Goal: Find specific page/section: Find specific page/section

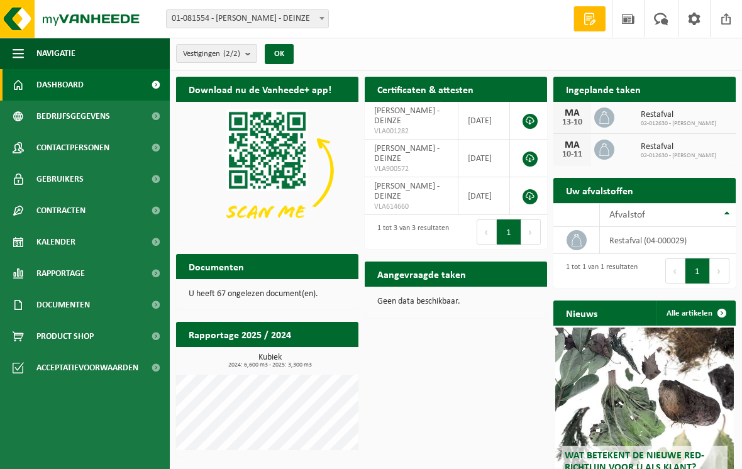
click at [109, 149] on span "Contactpersonen" at bounding box center [72, 147] width 73 height 31
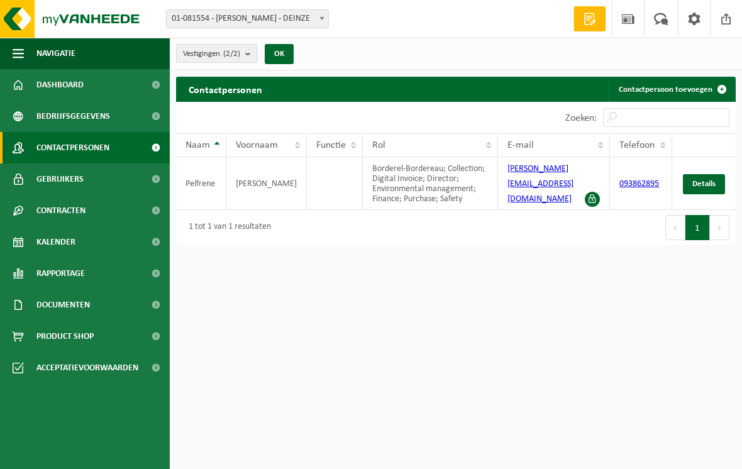
click at [662, 21] on span at bounding box center [661, 18] width 21 height 37
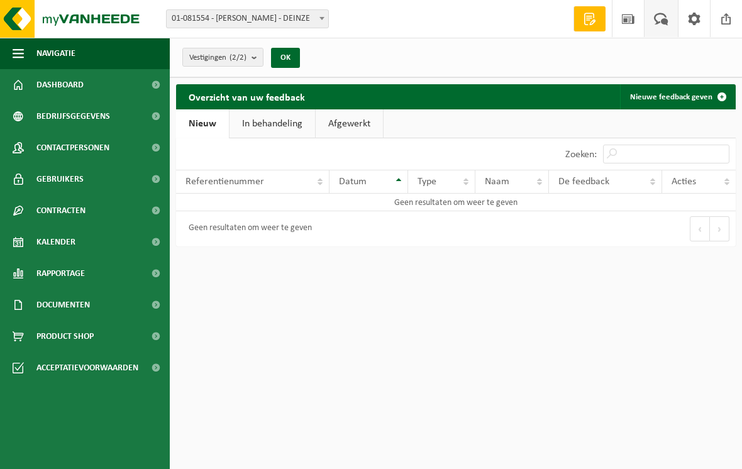
click at [633, 14] on span at bounding box center [628, 18] width 19 height 37
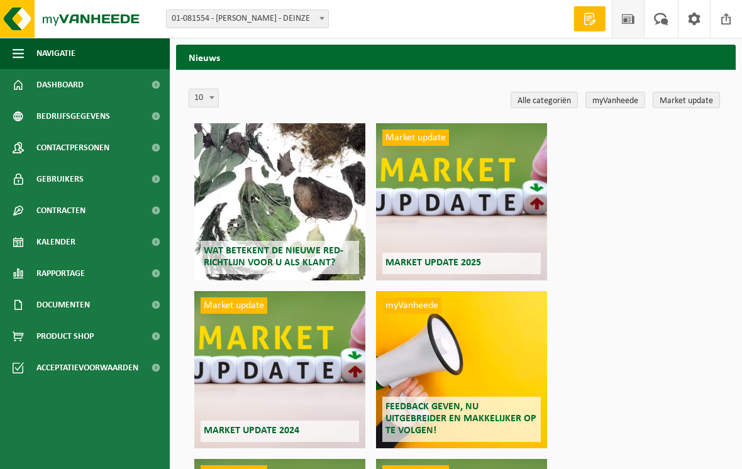
click at [626, 23] on span at bounding box center [628, 18] width 19 height 37
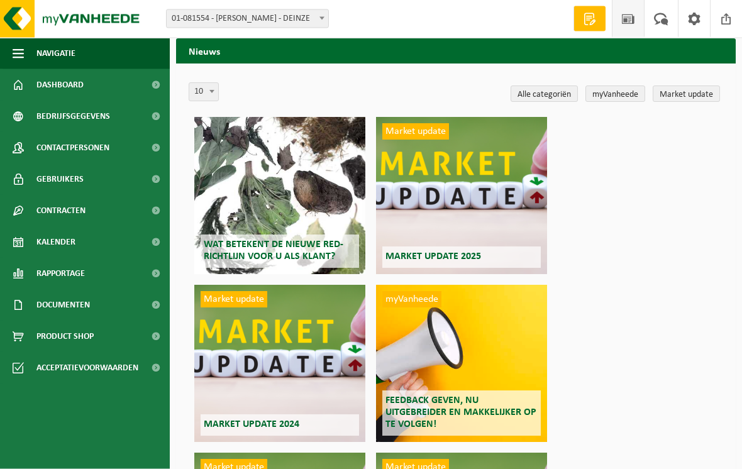
scroll to position [6, 0]
click at [664, 22] on span at bounding box center [661, 18] width 21 height 37
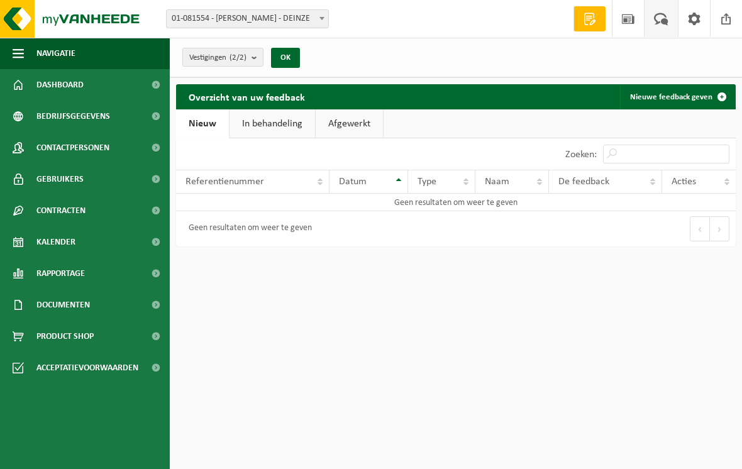
click at [360, 127] on link "Afgewerkt" at bounding box center [349, 123] width 67 height 29
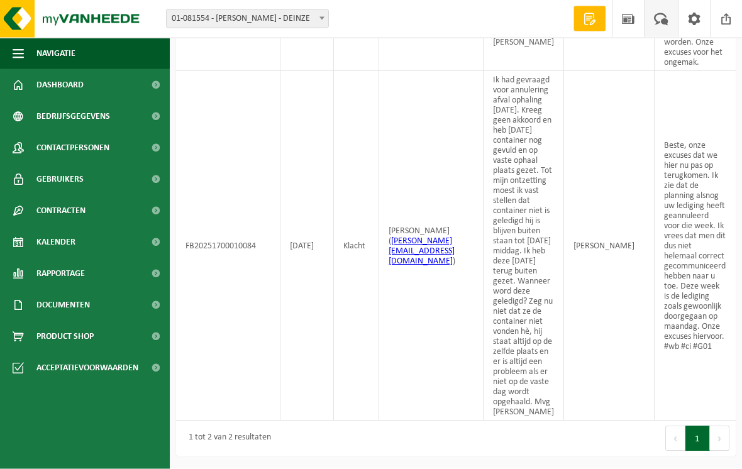
scroll to position [372, 0]
click at [635, 300] on td "SARAH DEWACHTER" at bounding box center [609, 247] width 91 height 350
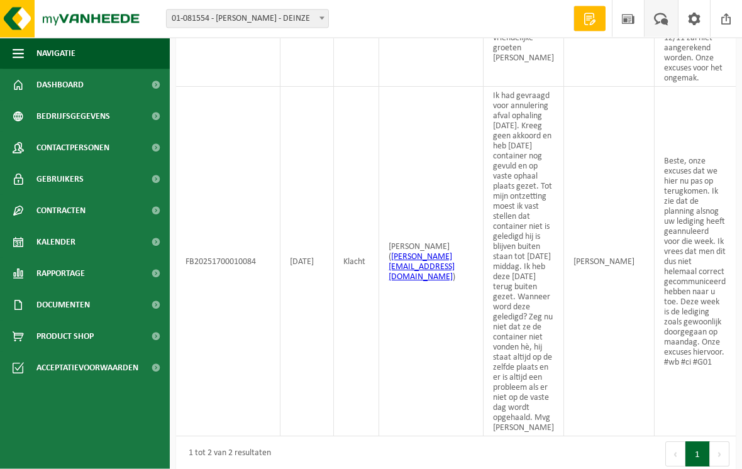
scroll to position [286, 0]
